Goal: Check status: Check status

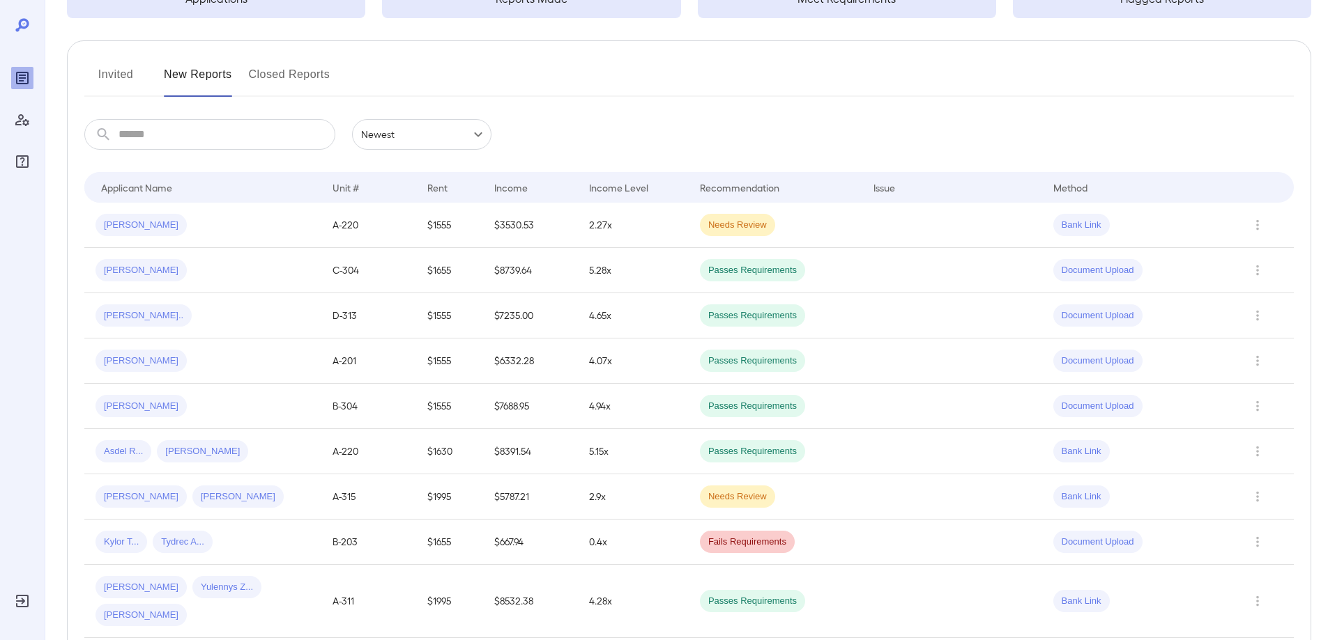
scroll to position [64, 0]
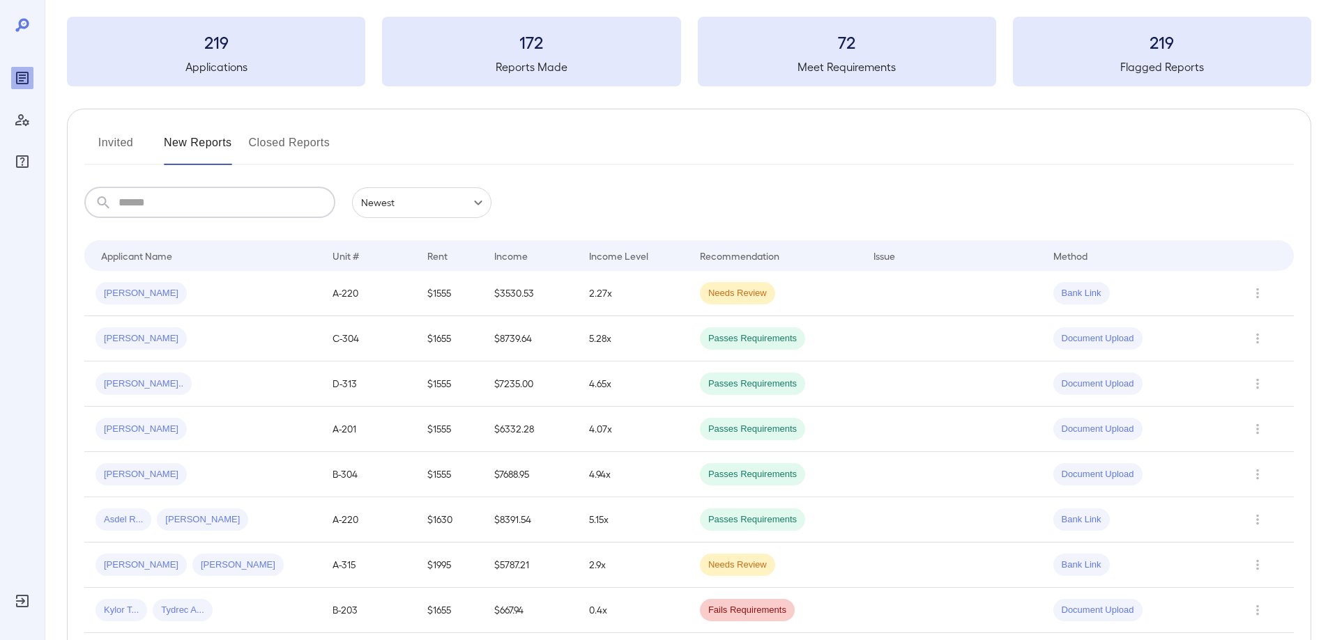
click at [145, 207] on input "text" at bounding box center [226, 202] width 217 height 31
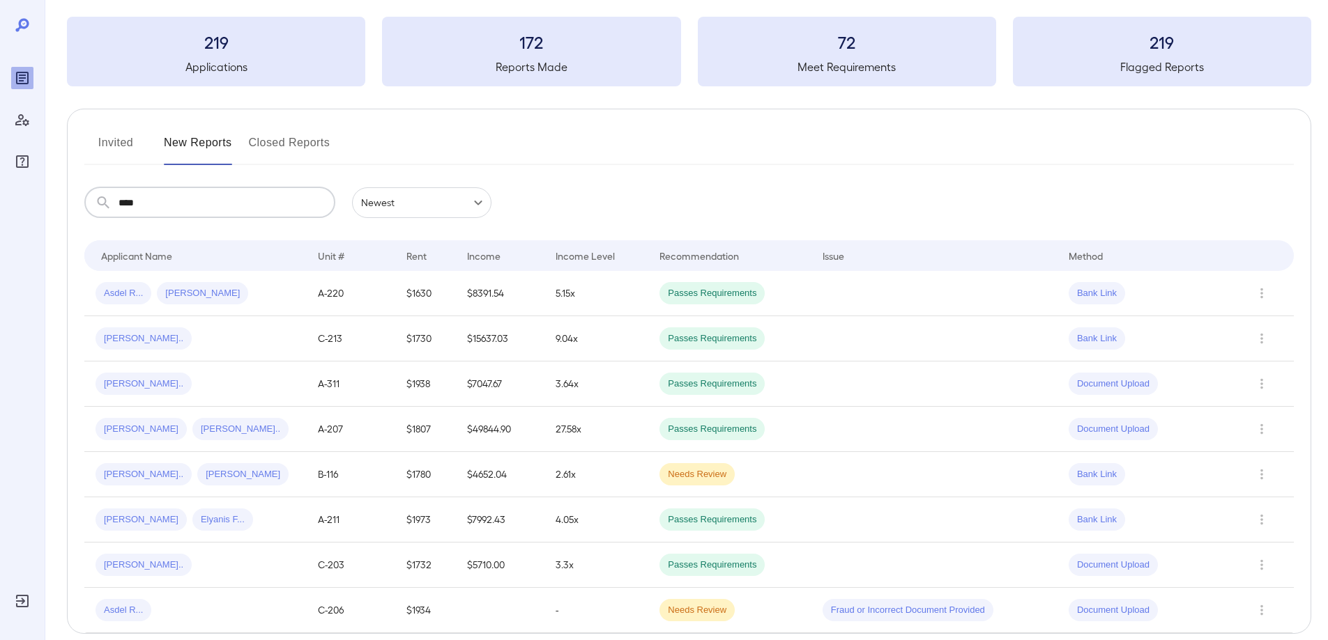
scroll to position [0, 0]
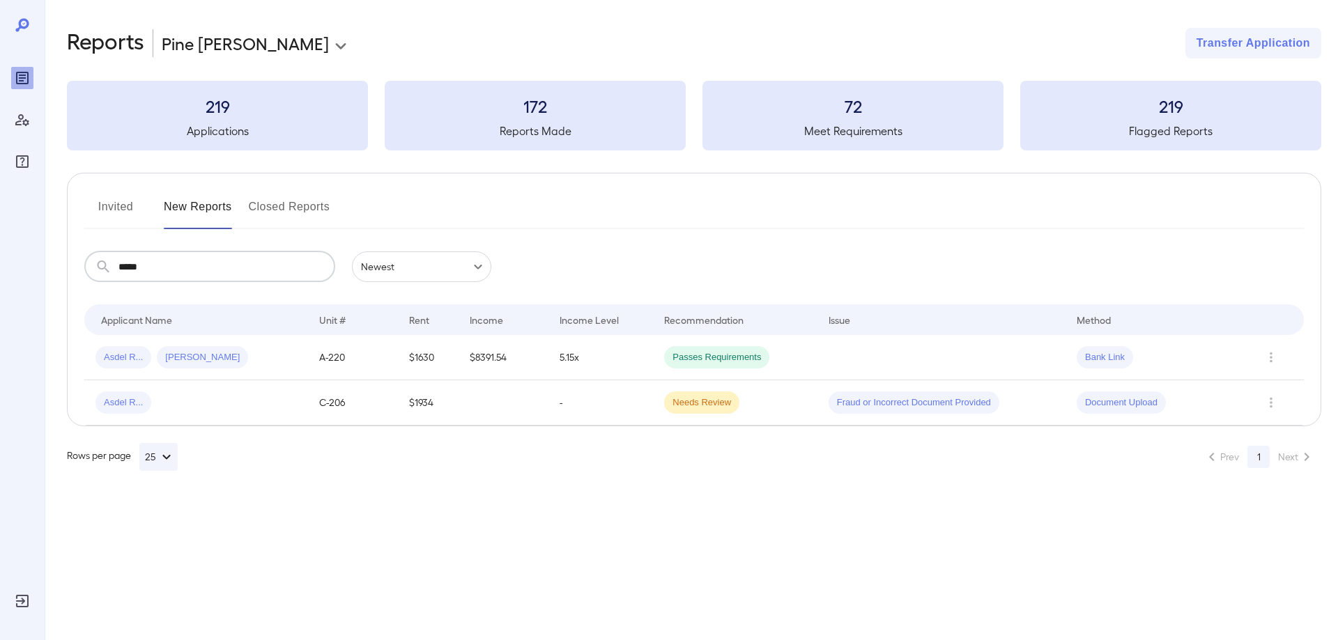
type input "*****"
click at [122, 415] on td "Asdel R..." at bounding box center [196, 403] width 224 height 45
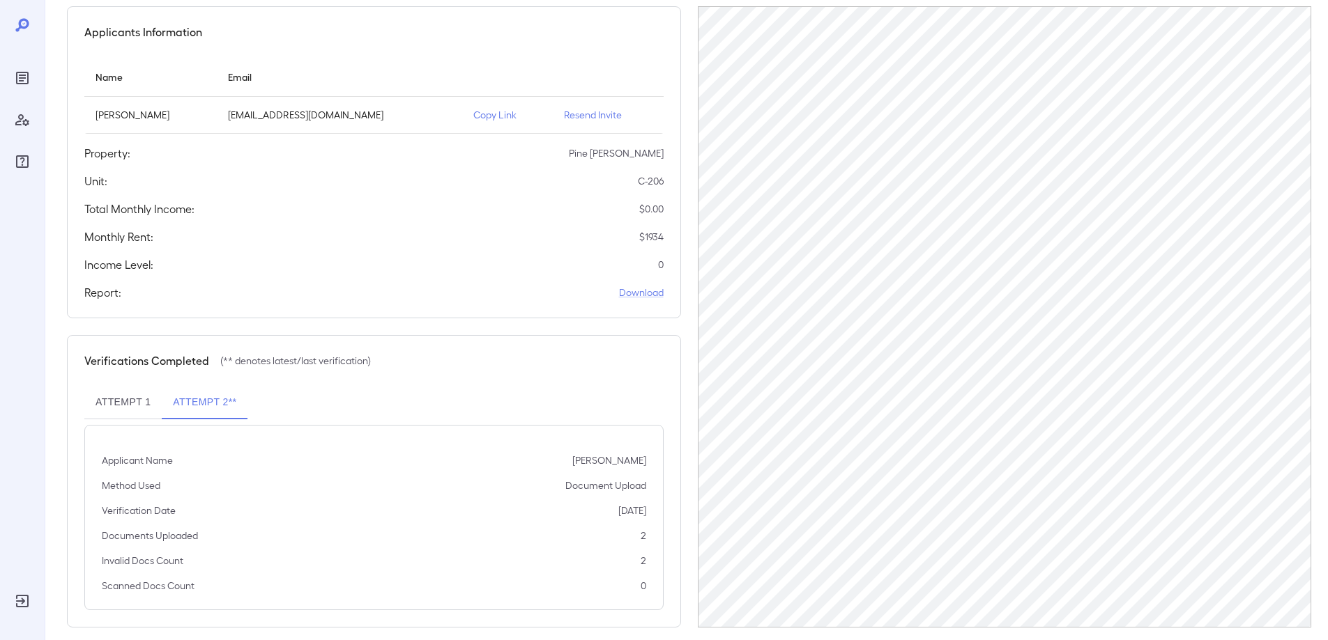
scroll to position [135, 0]
